Goal: Task Accomplishment & Management: Complete application form

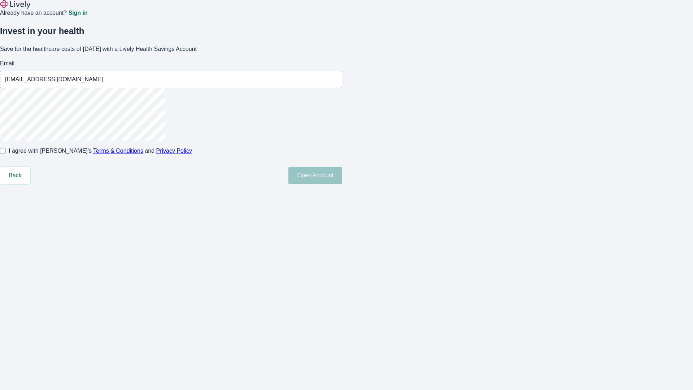
click at [6, 154] on input "I agree with Lively’s Terms & Conditions and Privacy Policy" at bounding box center [3, 151] width 6 height 6
checkbox input "true"
click at [342, 184] on button "Open Account" at bounding box center [315, 175] width 54 height 17
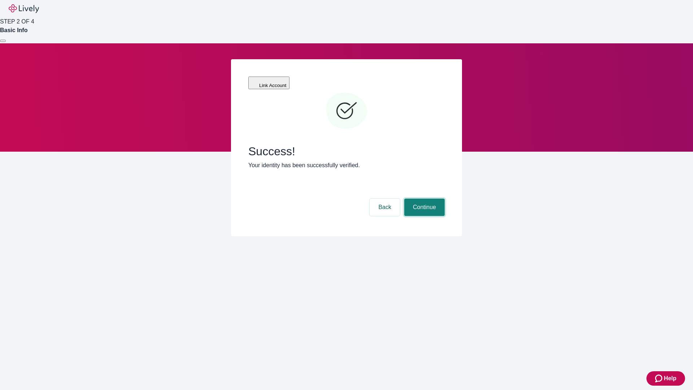
click at [423, 198] on button "Continue" at bounding box center [424, 206] width 40 height 17
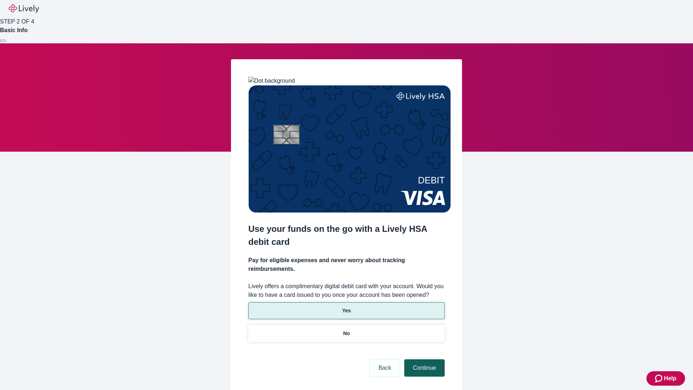
click at [346, 307] on p "Yes" at bounding box center [346, 311] width 9 height 8
click at [423, 359] on button "Continue" at bounding box center [424, 367] width 40 height 17
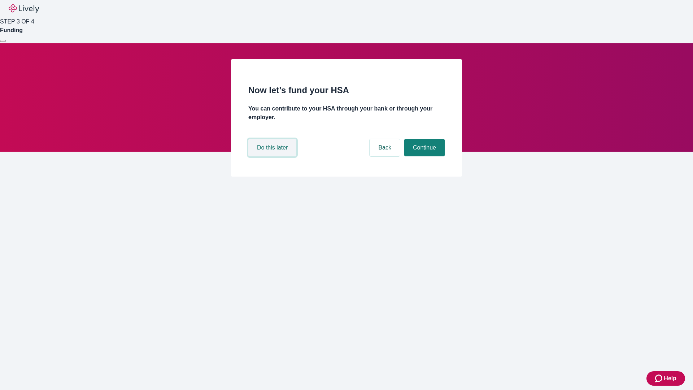
click at [273, 156] on button "Do this later" at bounding box center [272, 147] width 48 height 17
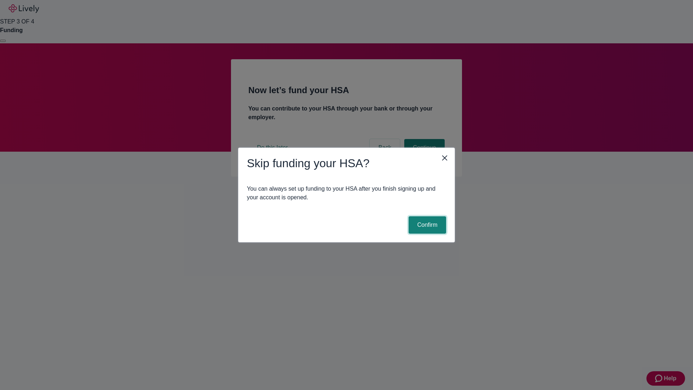
click at [426, 225] on button "Confirm" at bounding box center [427, 224] width 38 height 17
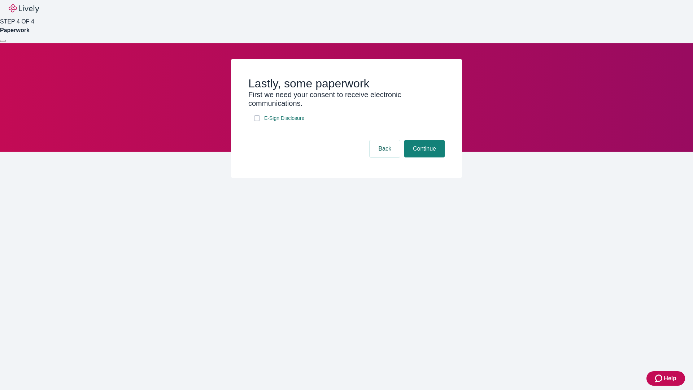
click at [257, 121] on input "E-Sign Disclosure" at bounding box center [257, 118] width 6 height 6
checkbox input "true"
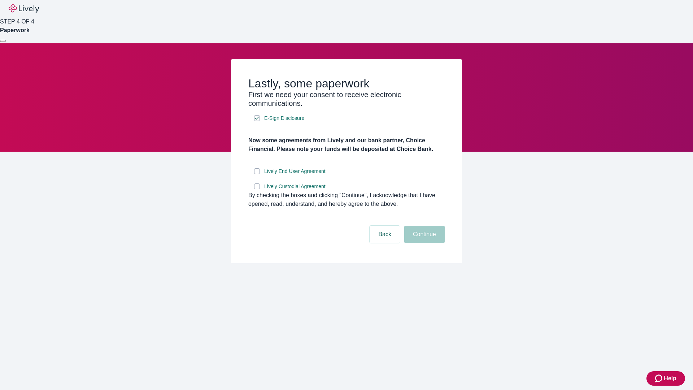
click at [257, 174] on input "Lively End User Agreement" at bounding box center [257, 171] width 6 height 6
checkbox input "true"
click at [257, 189] on input "Lively Custodial Agreement" at bounding box center [257, 186] width 6 height 6
checkbox input "true"
click at [423, 243] on button "Continue" at bounding box center [424, 233] width 40 height 17
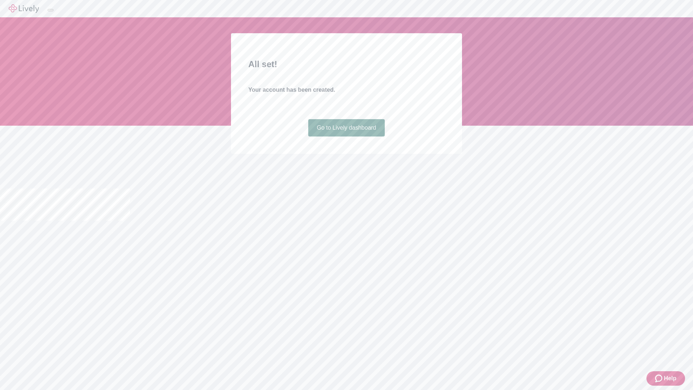
click at [346, 136] on link "Go to Lively dashboard" at bounding box center [346, 127] width 77 height 17
